Goal: Information Seeking & Learning: Learn about a topic

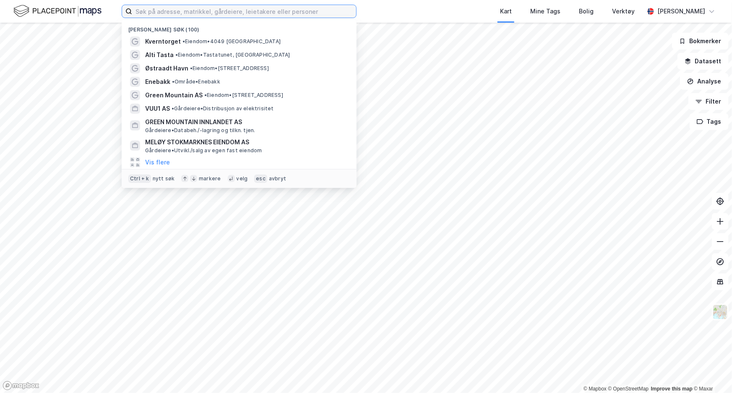
click at [166, 15] on input at bounding box center [244, 11] width 224 height 13
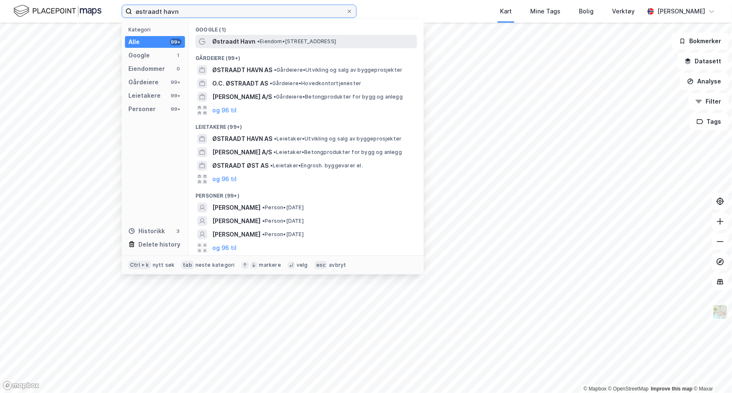
type input "østraadt havn"
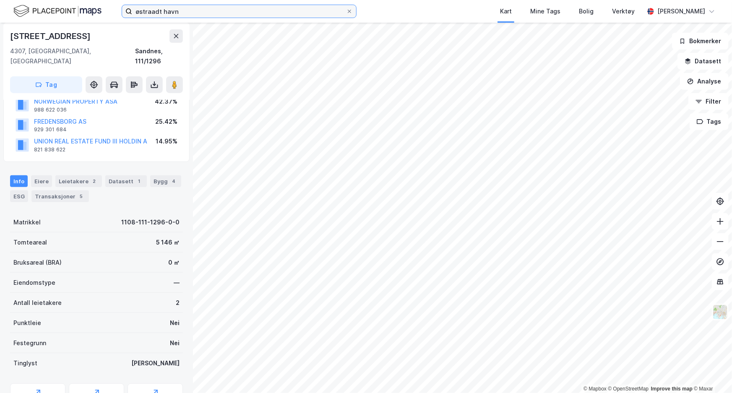
scroll to position [103, 0]
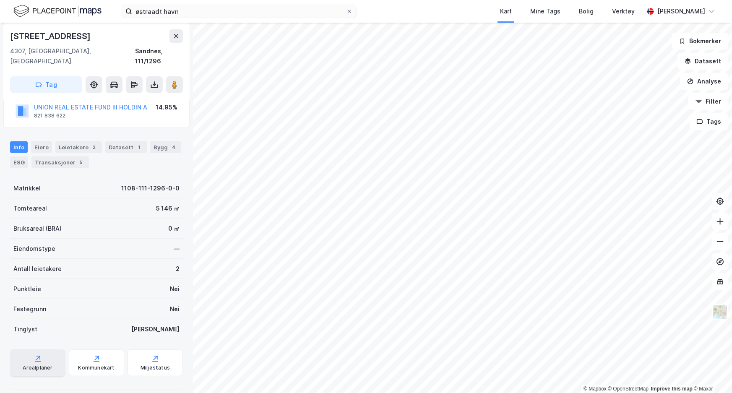
click at [42, 365] on div "Arealplaner" at bounding box center [38, 368] width 30 height 7
click at [692, 63] on icon "button" at bounding box center [688, 61] width 7 height 7
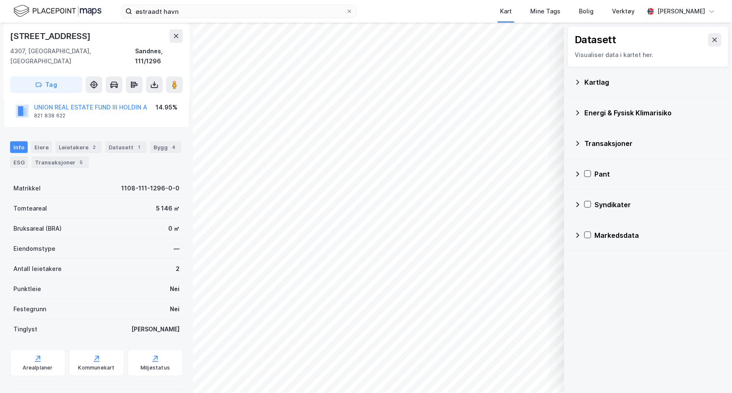
click at [599, 89] on div "Kartlag" at bounding box center [649, 82] width 148 height 20
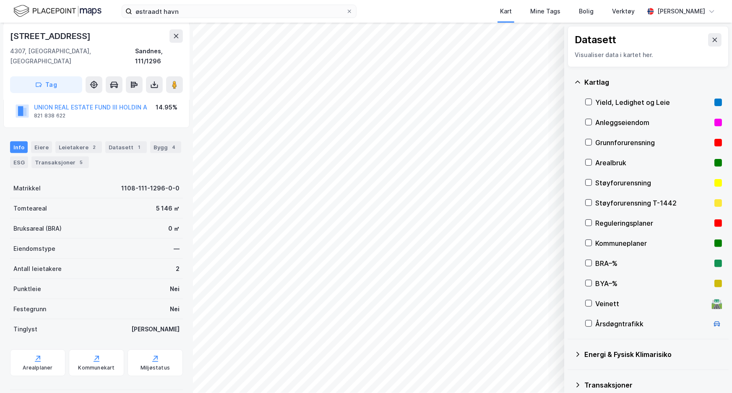
click at [601, 223] on div "Reguleringsplaner" at bounding box center [653, 223] width 116 height 10
click at [588, 222] on icon at bounding box center [589, 223] width 6 height 6
click at [591, 222] on icon at bounding box center [589, 223] width 6 height 6
click at [591, 223] on icon at bounding box center [589, 223] width 6 height 6
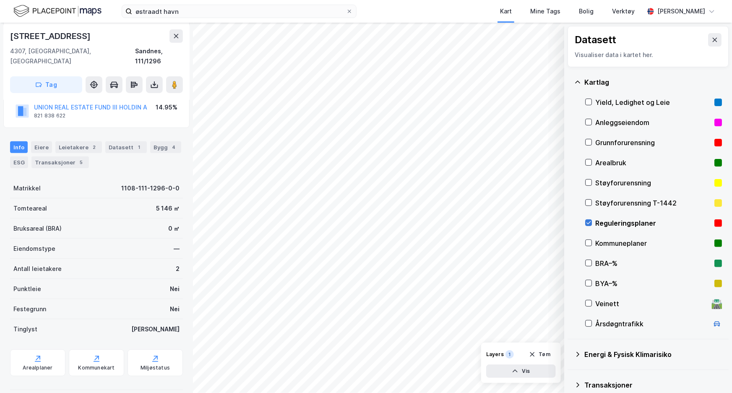
click at [590, 224] on icon at bounding box center [589, 223] width 6 height 6
